Goal: Task Accomplishment & Management: Use online tool/utility

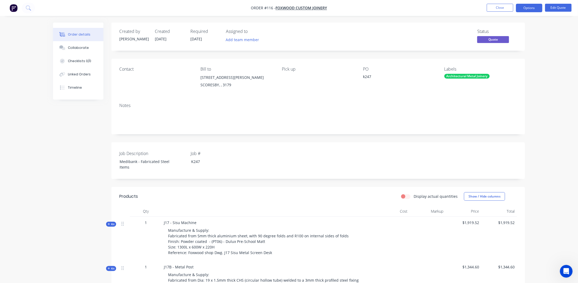
click at [547, 122] on div "Order details Collaborate Checklists 0/0 Linked Orders Timeline Order details C…" at bounding box center [289, 258] width 578 height 516
click at [75, 50] on button "Collaborate" at bounding box center [78, 47] width 50 height 13
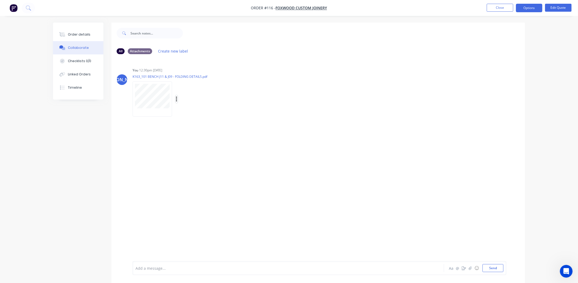
click at [177, 99] on button "button" at bounding box center [176, 99] width 2 height 8
click at [196, 124] on button "Delete" at bounding box center [211, 125] width 60 height 12
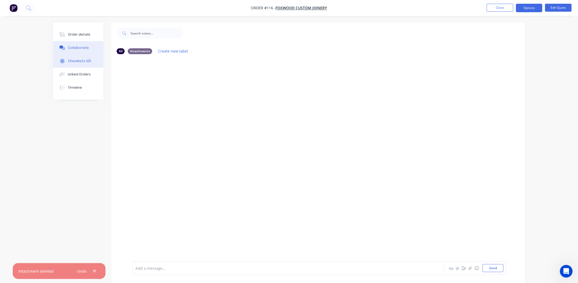
click at [83, 65] on button "Checklists 0/0" at bounding box center [78, 60] width 50 height 13
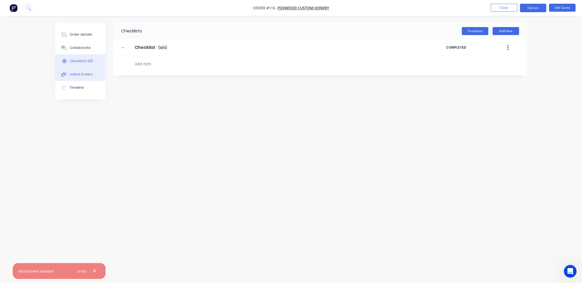
click at [83, 72] on div "Linked Orders" at bounding box center [81, 74] width 23 height 5
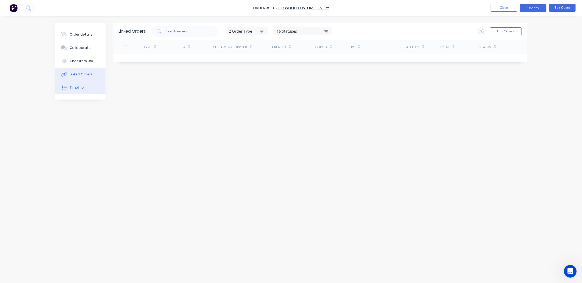
click at [80, 88] on div "Timeline" at bounding box center [77, 87] width 14 height 5
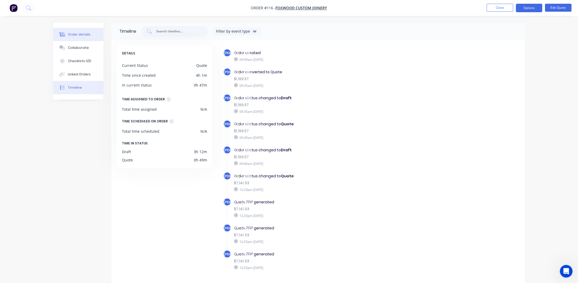
click at [83, 35] on div "Order details" at bounding box center [79, 34] width 23 height 5
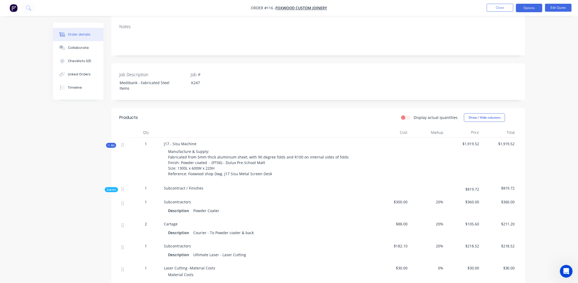
scroll to position [80, 0]
click at [114, 143] on span "Kit" at bounding box center [111, 144] width 7 height 4
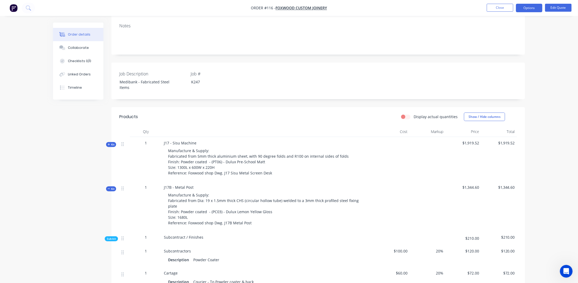
click at [110, 187] on span "Kit" at bounding box center [111, 189] width 7 height 4
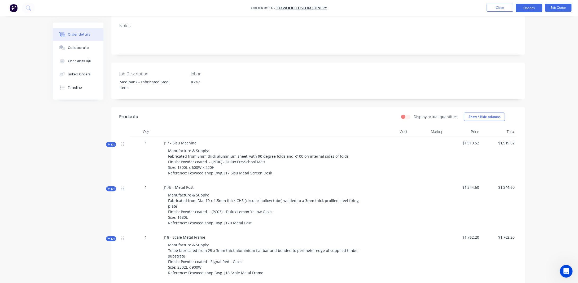
drag, startPoint x: 112, startPoint y: 231, endPoint x: 113, endPoint y: 223, distance: 7.8
click at [112, 236] on span "Kit" at bounding box center [111, 238] width 7 height 4
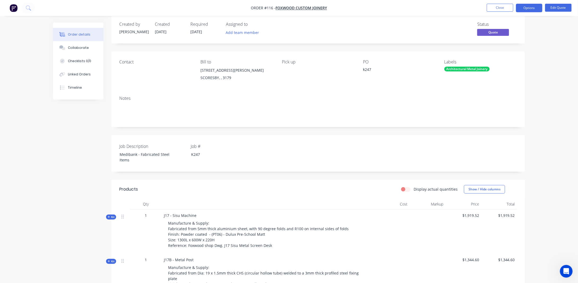
scroll to position [0, 0]
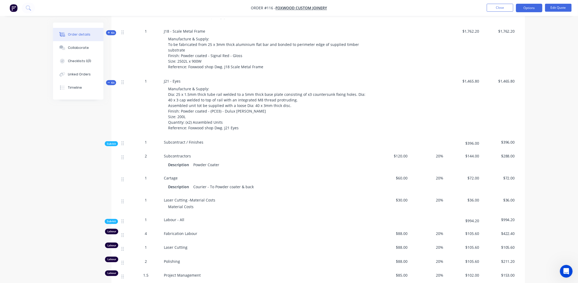
click at [111, 81] on span "Kit" at bounding box center [111, 83] width 7 height 4
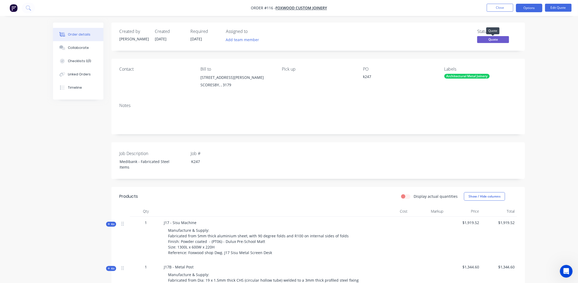
click at [491, 41] on span "Quote" at bounding box center [493, 39] width 32 height 7
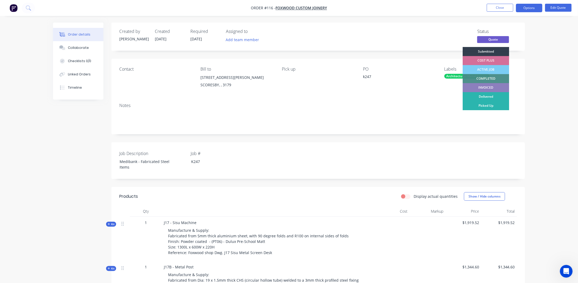
click at [521, 69] on div "Contact Bill to [STREET_ADDRESS][PERSON_NAME] Pick up PO k247 Labels Architectu…" at bounding box center [318, 79] width 414 height 40
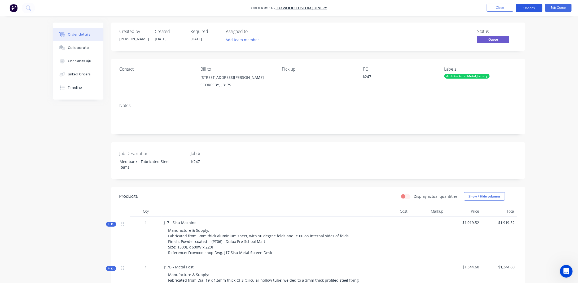
click at [524, 6] on button "Options" at bounding box center [529, 8] width 27 height 8
click at [509, 43] on div "Proforma Invoice" at bounding box center [513, 43] width 49 height 8
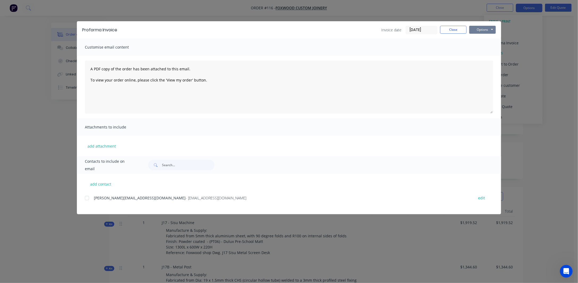
click at [481, 30] on button "Options" at bounding box center [482, 30] width 27 height 8
click at [481, 39] on button "Preview" at bounding box center [486, 39] width 34 height 9
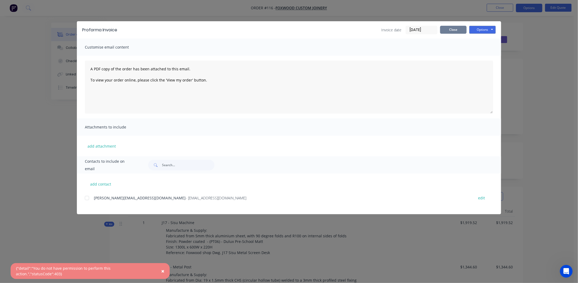
click at [456, 30] on button "Close" at bounding box center [453, 30] width 27 height 8
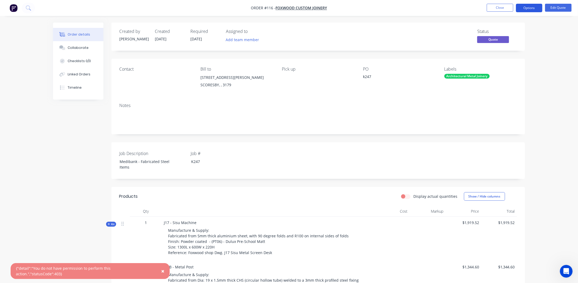
click at [526, 11] on button "Options" at bounding box center [529, 8] width 27 height 8
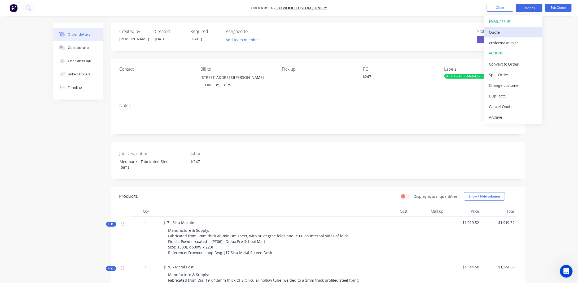
click at [512, 29] on div "Quote" at bounding box center [513, 32] width 49 height 8
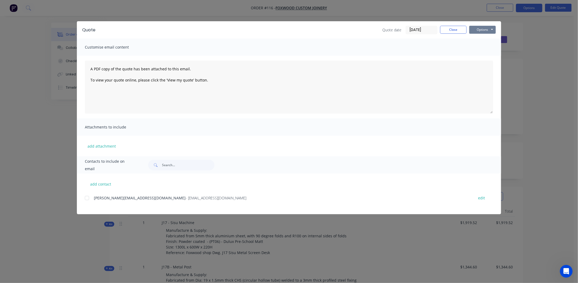
click at [486, 27] on button "Options" at bounding box center [482, 30] width 27 height 8
click at [485, 39] on button "Preview" at bounding box center [486, 39] width 34 height 9
click at [487, 28] on button "Options" at bounding box center [482, 30] width 27 height 8
click at [484, 55] on button "Email" at bounding box center [486, 56] width 34 height 9
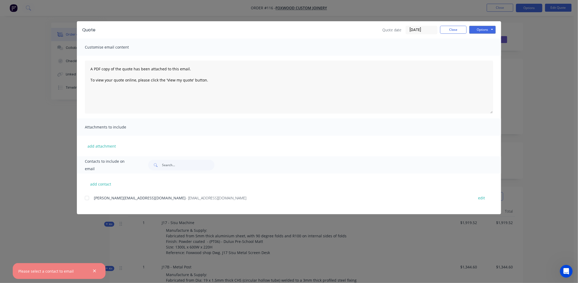
click at [94, 270] on icon "button" at bounding box center [94, 270] width 3 height 5
click at [533, 63] on div "Quote Quote date [DATE] Close Options Preview Print Email Customise email conte…" at bounding box center [289, 141] width 578 height 283
